Goal: Transaction & Acquisition: Download file/media

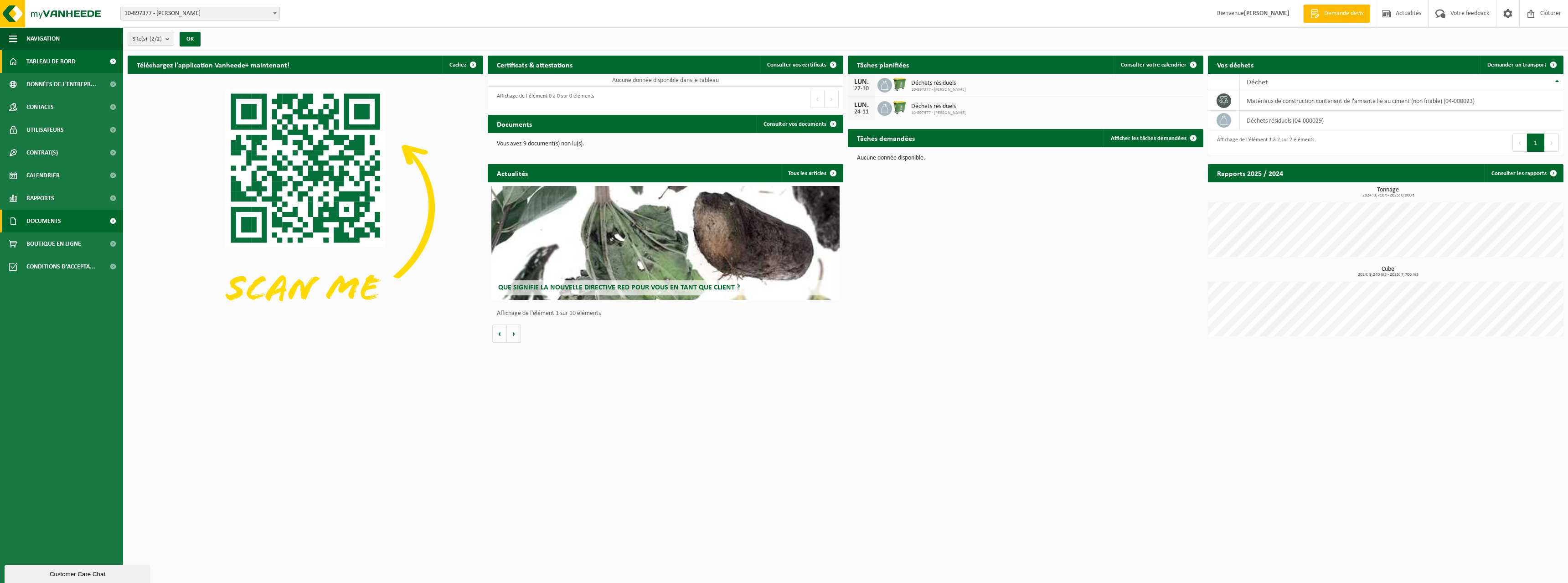
click at [79, 222] on link "Documents" at bounding box center [61, 220] width 123 height 23
click at [80, 246] on link "Factures" at bounding box center [61, 243] width 119 height 17
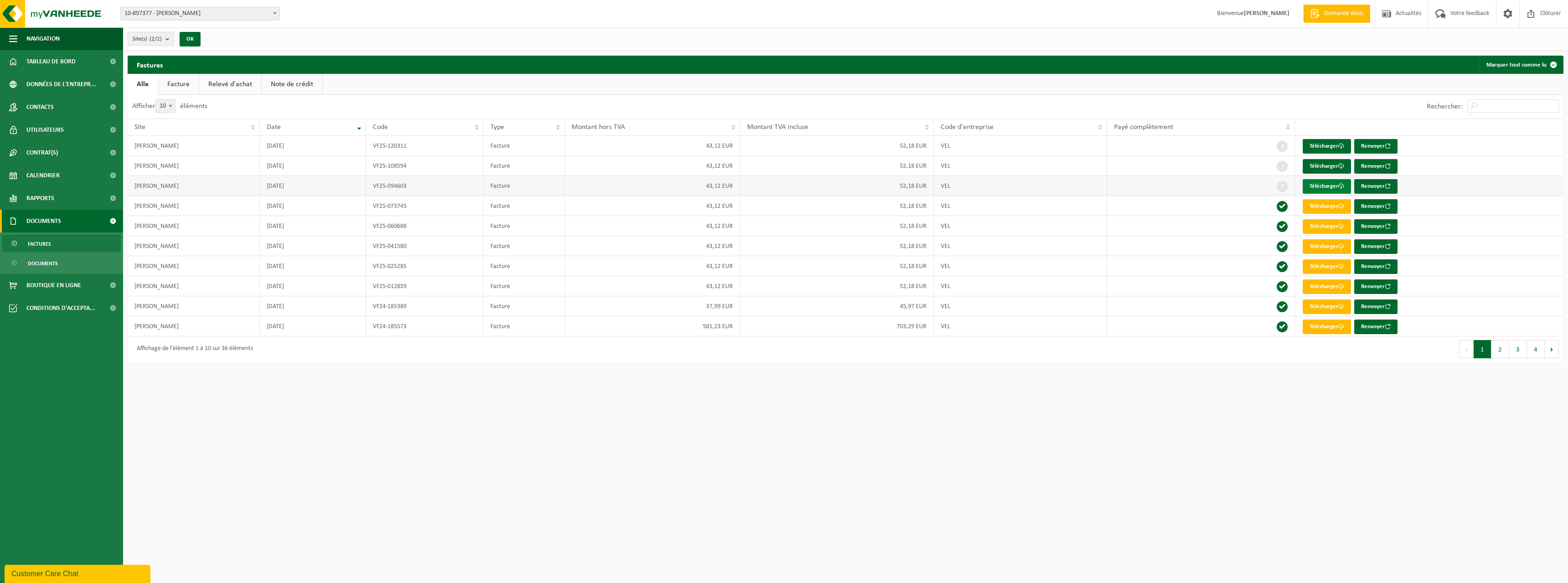
click at [1321, 187] on link "Télécharger" at bounding box center [1326, 186] width 48 height 15
click at [1325, 165] on link "Télécharger" at bounding box center [1326, 166] width 48 height 15
click at [1326, 144] on link "Télécharger" at bounding box center [1326, 146] width 48 height 15
